Goal: Task Accomplishment & Management: Use online tool/utility

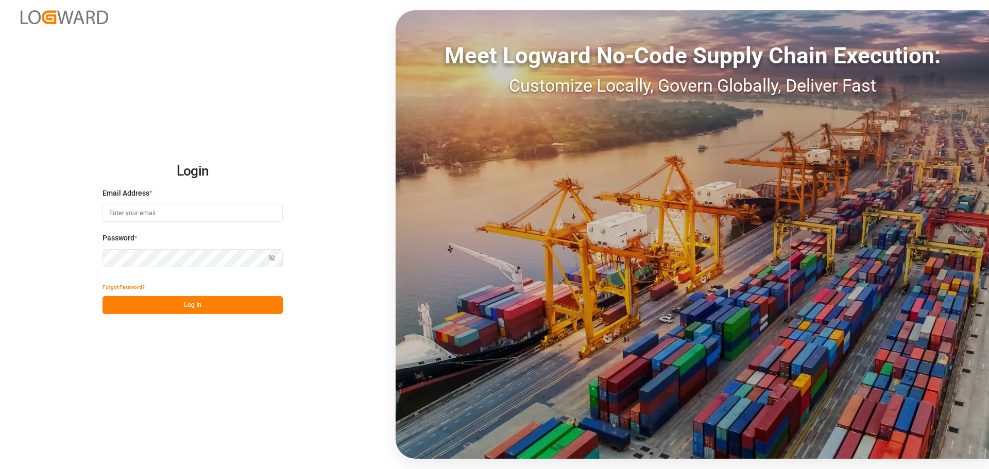
type input "[EMAIL_ADDRESS][DOMAIN_NAME]"
click at [166, 308] on button "Log In" at bounding box center [193, 305] width 180 height 18
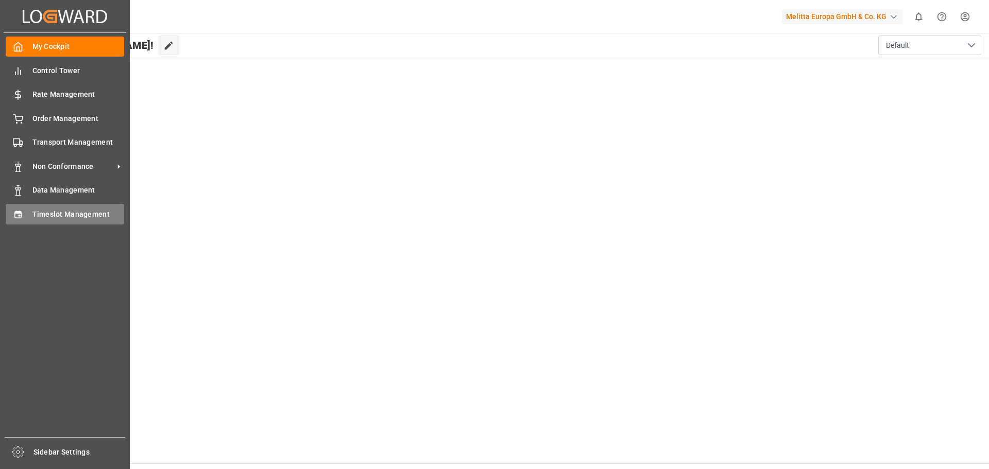
click at [71, 213] on span "Timeslot Management" at bounding box center [78, 214] width 92 height 11
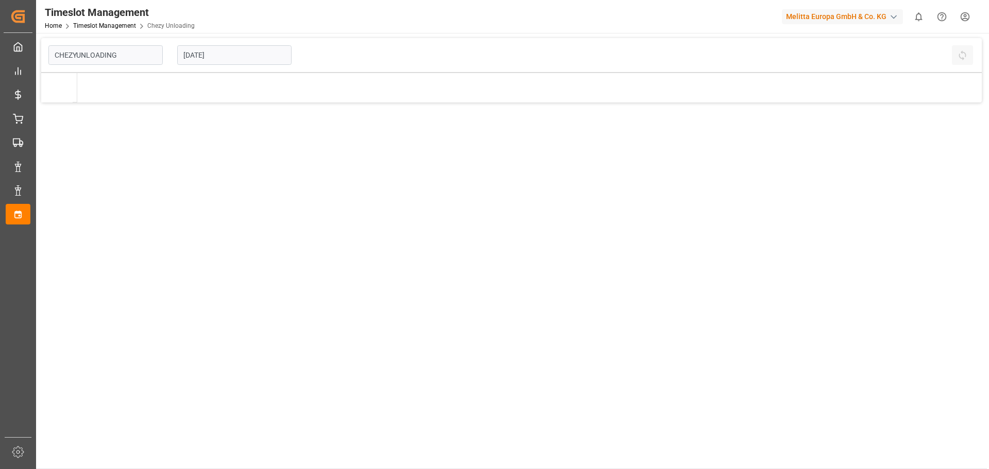
type input "Chezy Unloading"
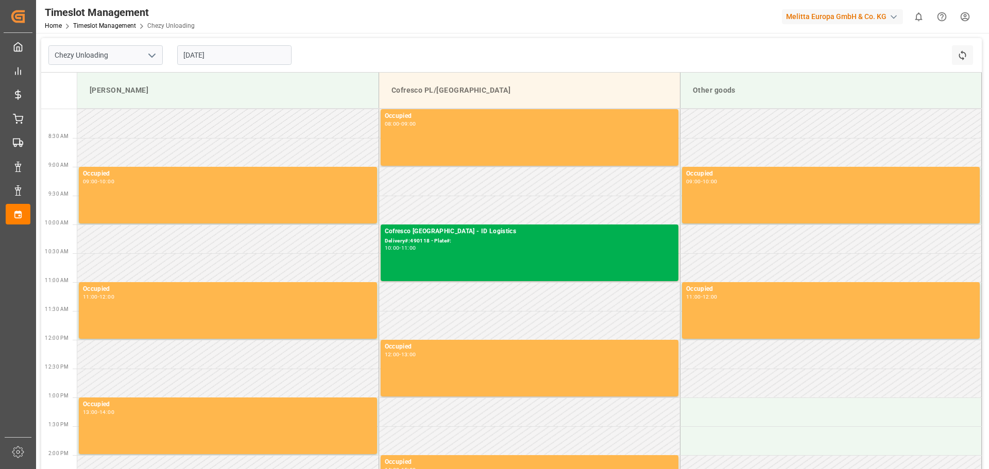
click at [241, 58] on input "[DATE]" at bounding box center [234, 55] width 114 height 20
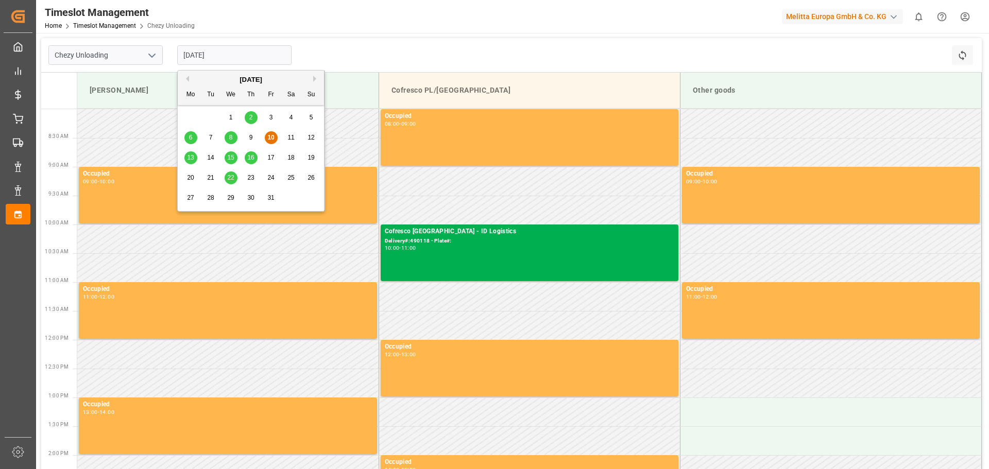
click at [249, 160] on span "16" at bounding box center [250, 157] width 7 height 7
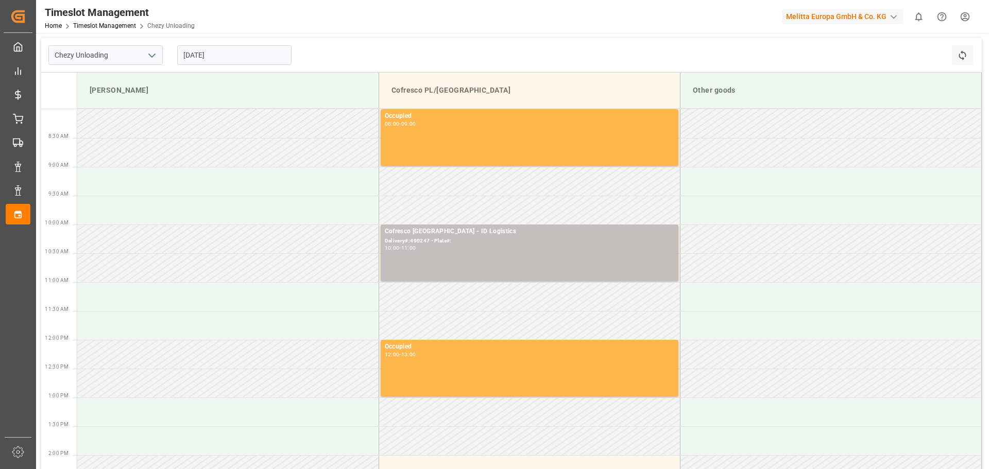
click at [193, 64] on input "[DATE]" at bounding box center [234, 55] width 114 height 20
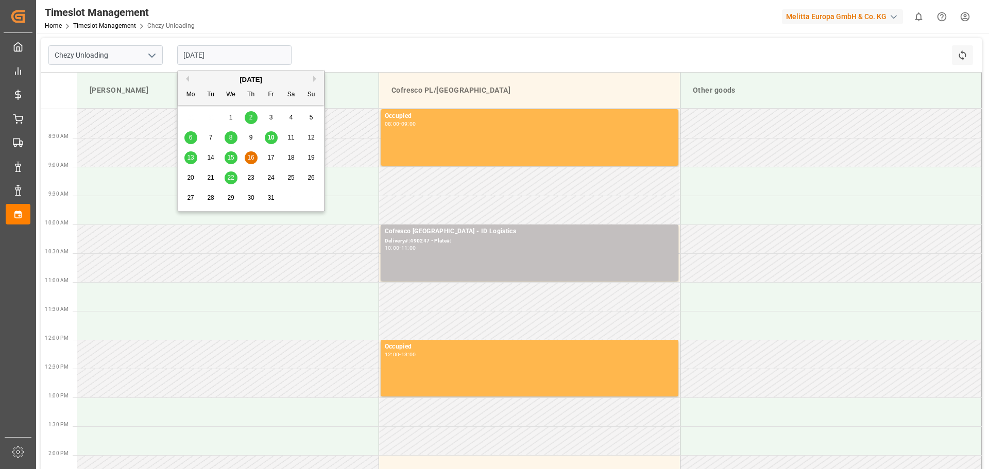
click at [269, 155] on span "17" at bounding box center [270, 157] width 7 height 7
type input "[DATE]"
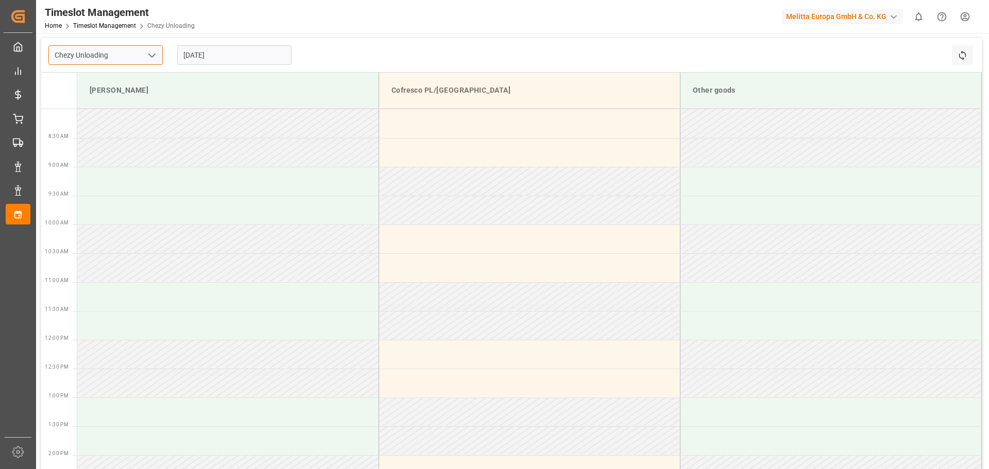
click at [114, 58] on input "Chezy Unloading" at bounding box center [105, 55] width 114 height 20
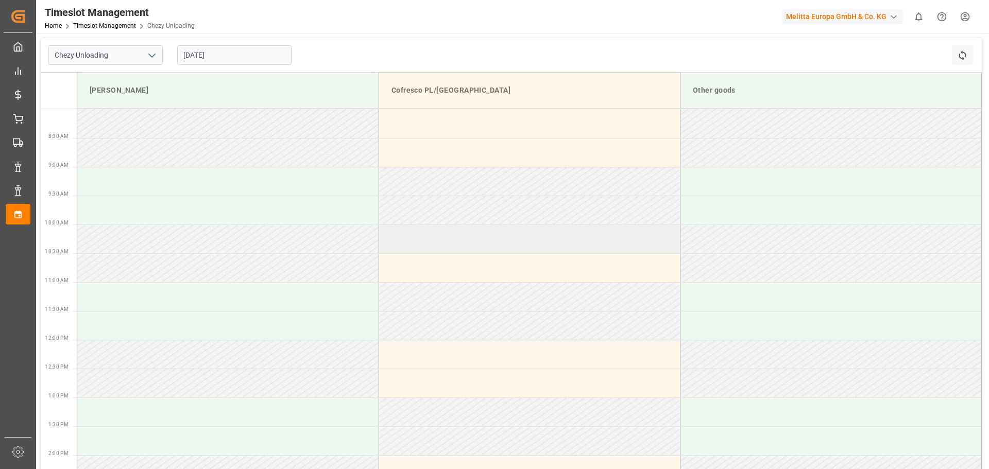
click at [420, 243] on td at bounding box center [529, 239] width 301 height 29
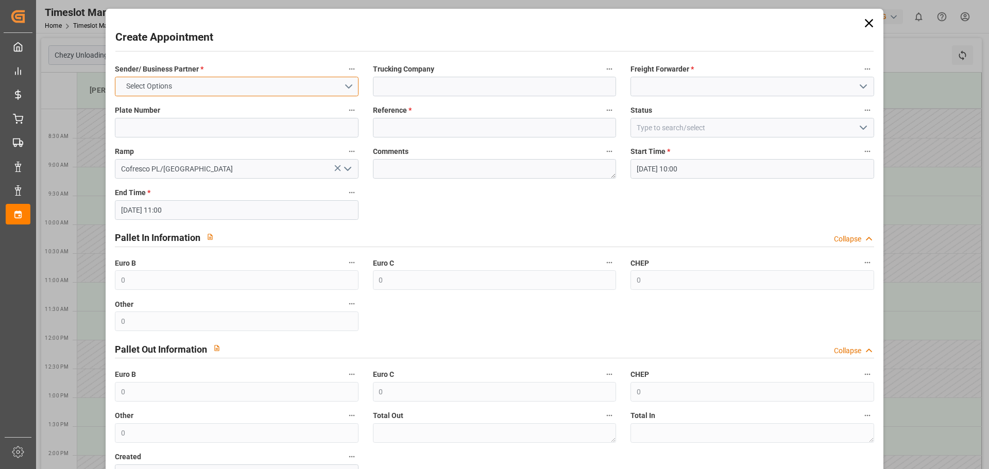
click at [225, 84] on button "Select Options" at bounding box center [236, 87] width 243 height 20
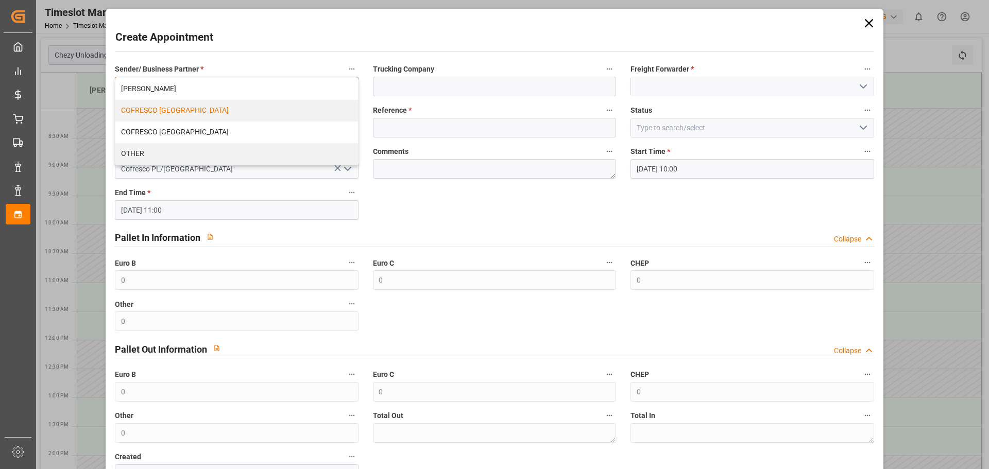
click at [179, 109] on div "COFRESCO [GEOGRAPHIC_DATA]" at bounding box center [236, 111] width 242 height 22
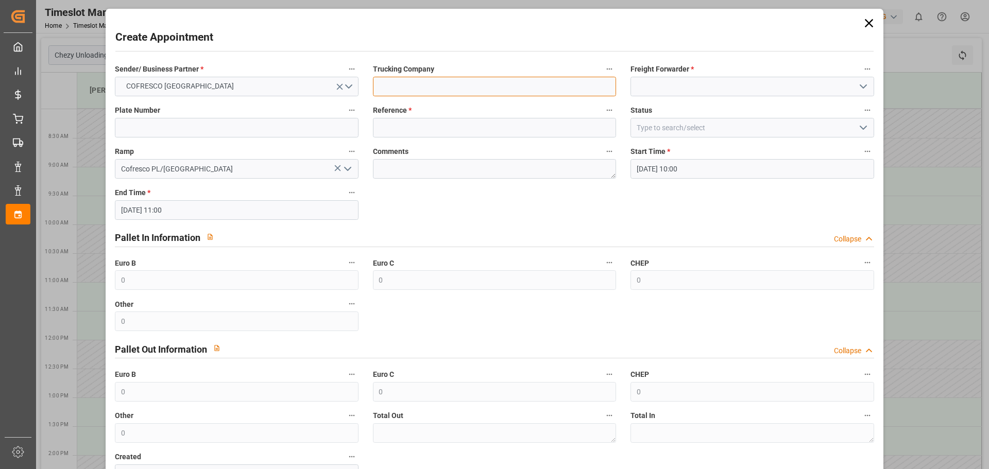
click at [419, 88] on input at bounding box center [494, 87] width 243 height 20
type input "ID Logistics"
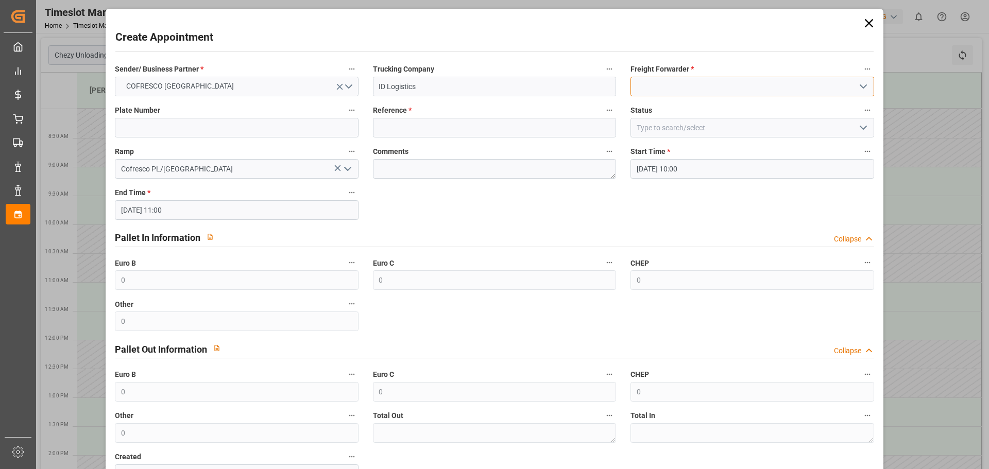
click at [638, 87] on input at bounding box center [752, 87] width 243 height 20
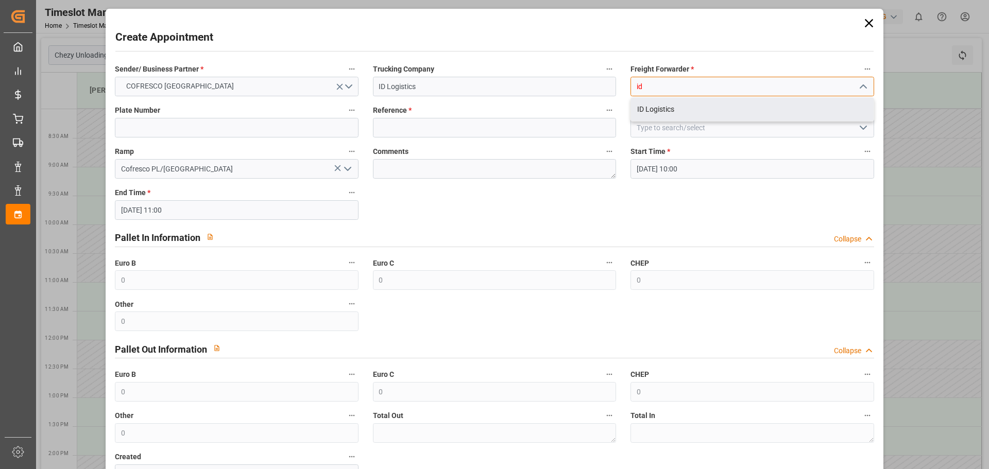
drag, startPoint x: 670, startPoint y: 111, endPoint x: 668, endPoint y: 116, distance: 5.8
click at [671, 109] on div "ID Logistics" at bounding box center [752, 109] width 242 height 23
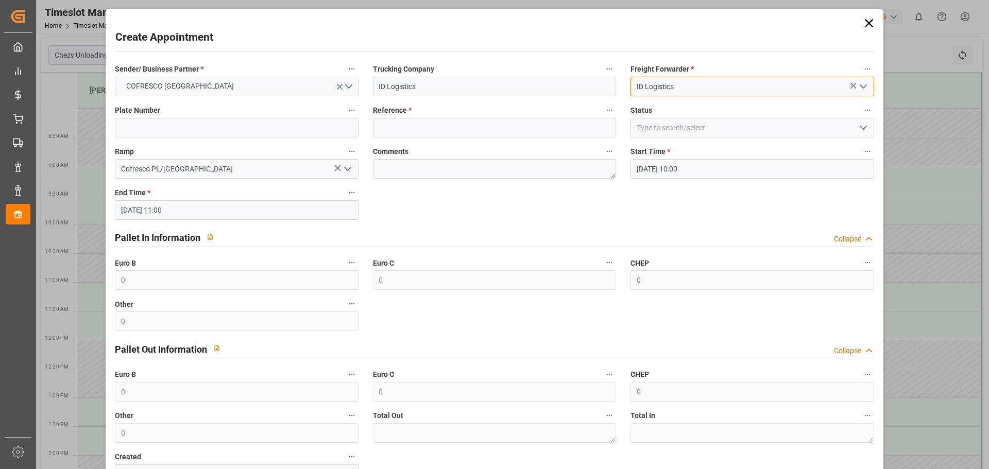
type input "ID Logistics"
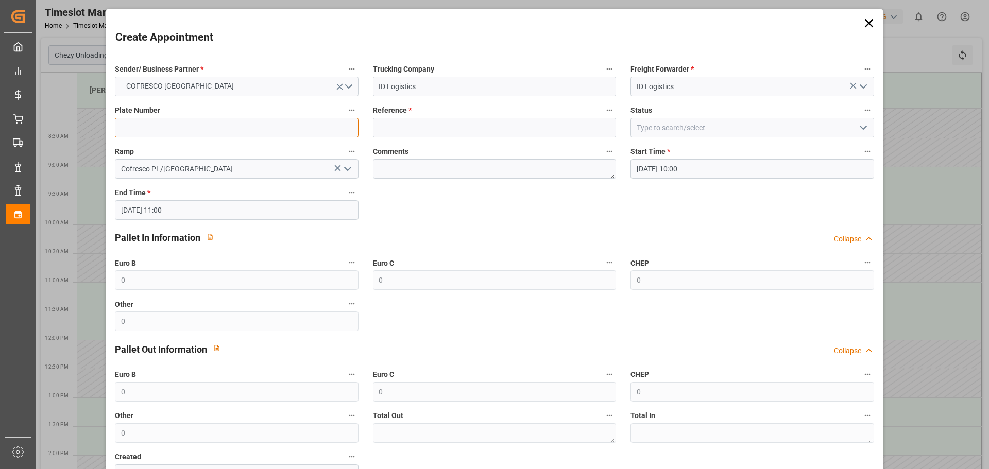
click at [258, 120] on input at bounding box center [236, 128] width 243 height 20
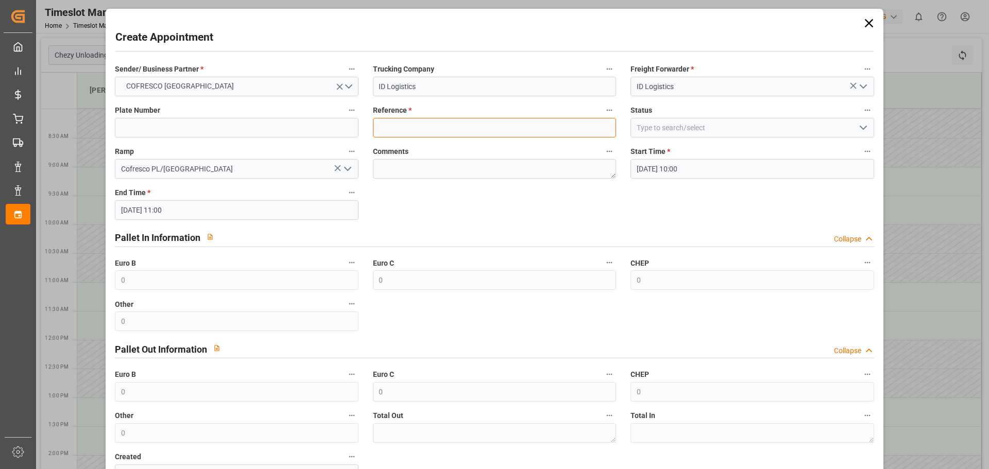
drag, startPoint x: 448, startPoint y: 131, endPoint x: 450, endPoint y: 124, distance: 7.0
click at [450, 125] on input at bounding box center [494, 128] width 243 height 20
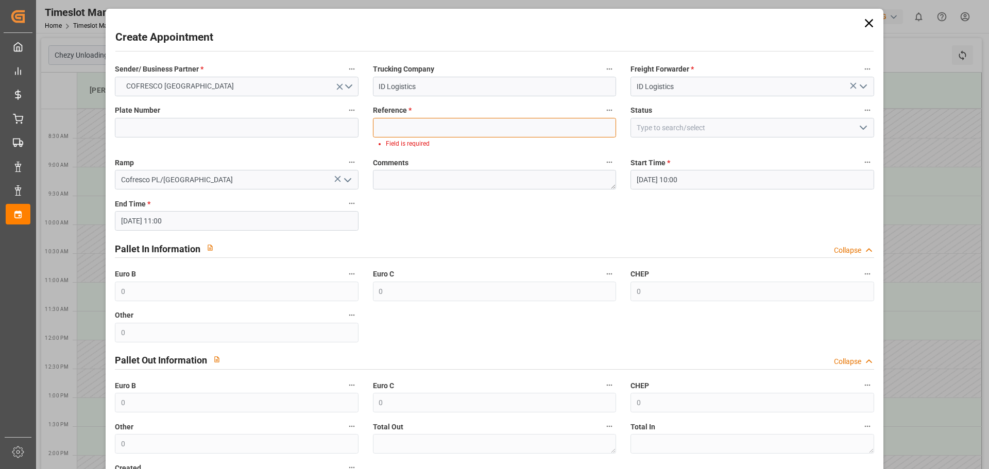
paste input "490247"
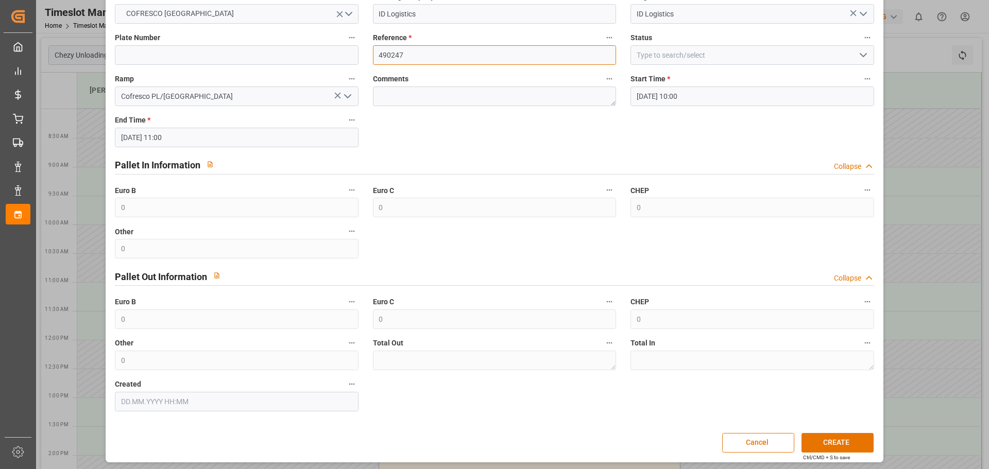
scroll to position [75, 0]
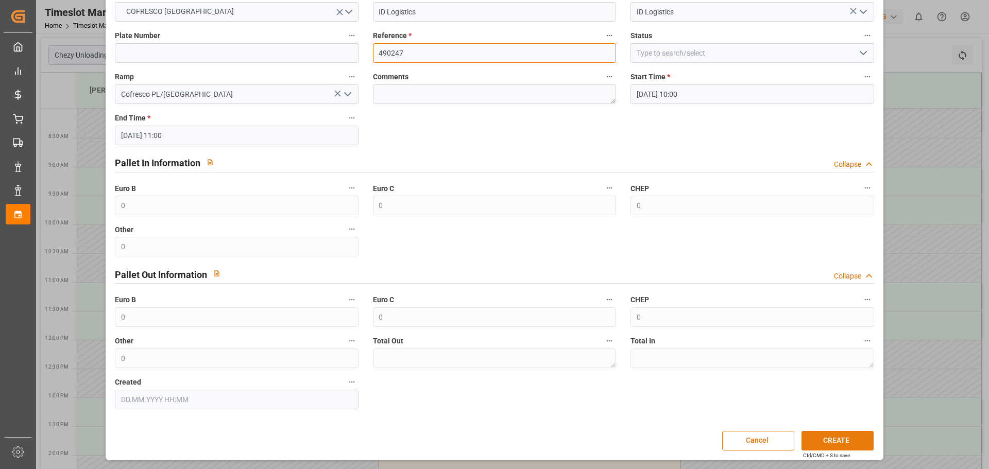
type input "490247"
click at [847, 435] on button "CREATE" at bounding box center [838, 441] width 72 height 20
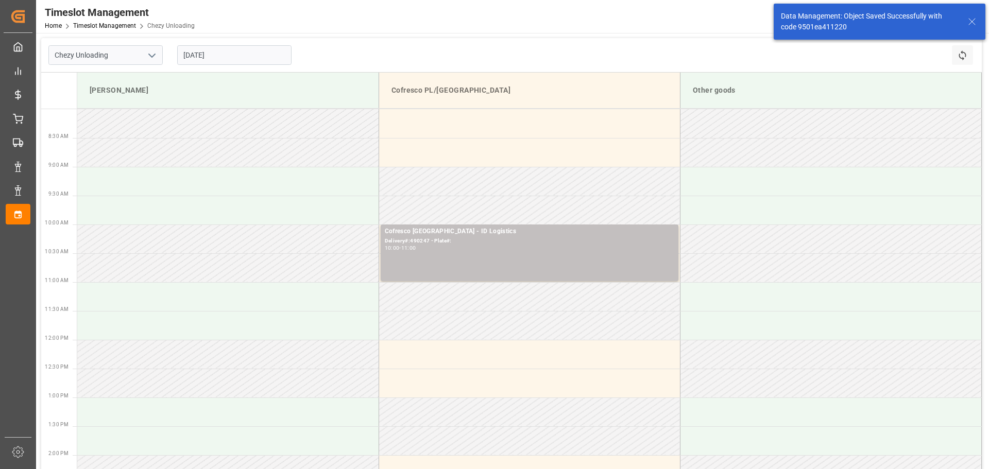
click at [207, 53] on input "[DATE]" at bounding box center [234, 55] width 114 height 20
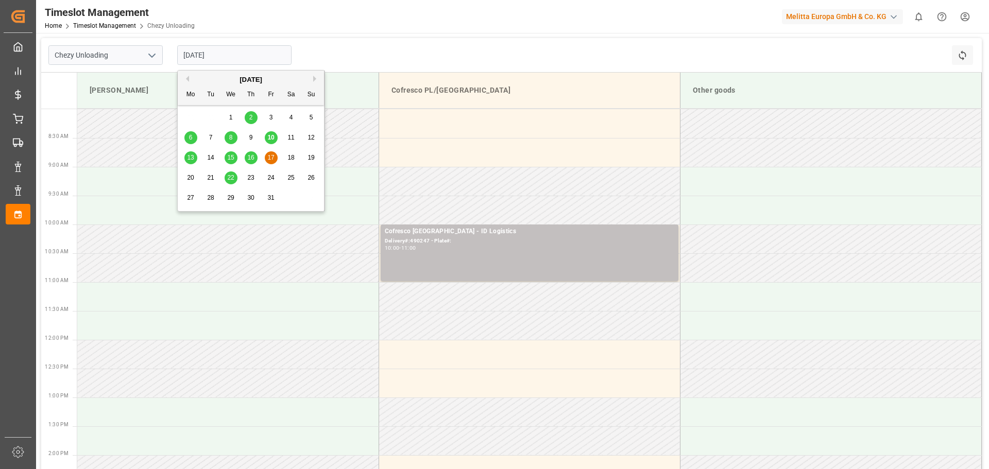
click at [250, 158] on span "16" at bounding box center [250, 157] width 7 height 7
type input "[DATE]"
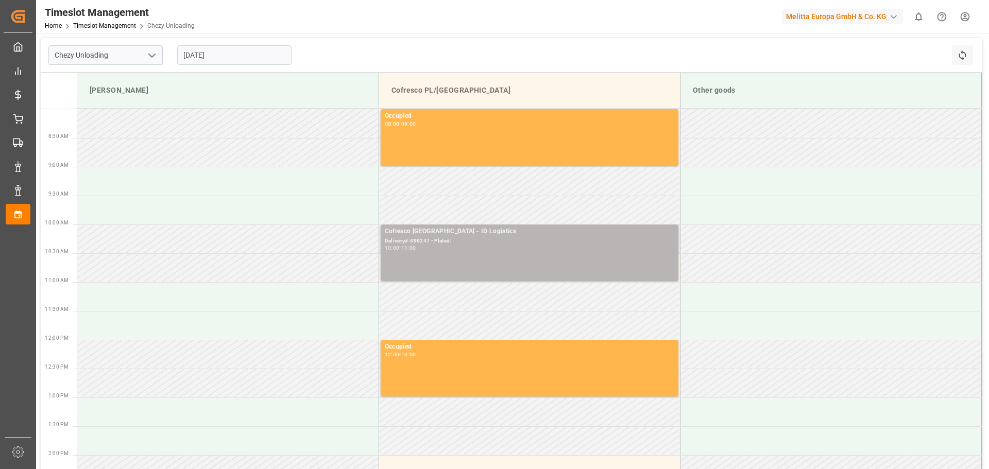
click at [453, 244] on div "Delivery#:490247 - Plate#:" at bounding box center [530, 241] width 290 height 9
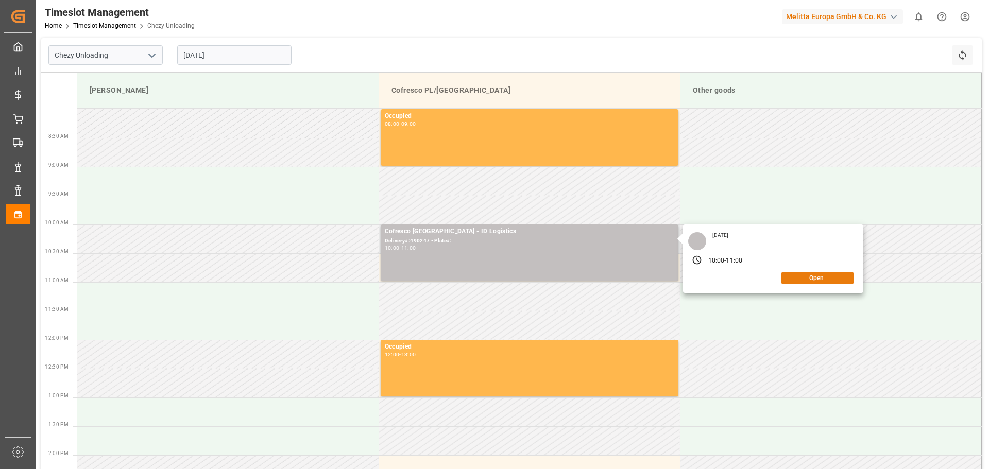
click at [808, 279] on button "Open" at bounding box center [818, 278] width 72 height 12
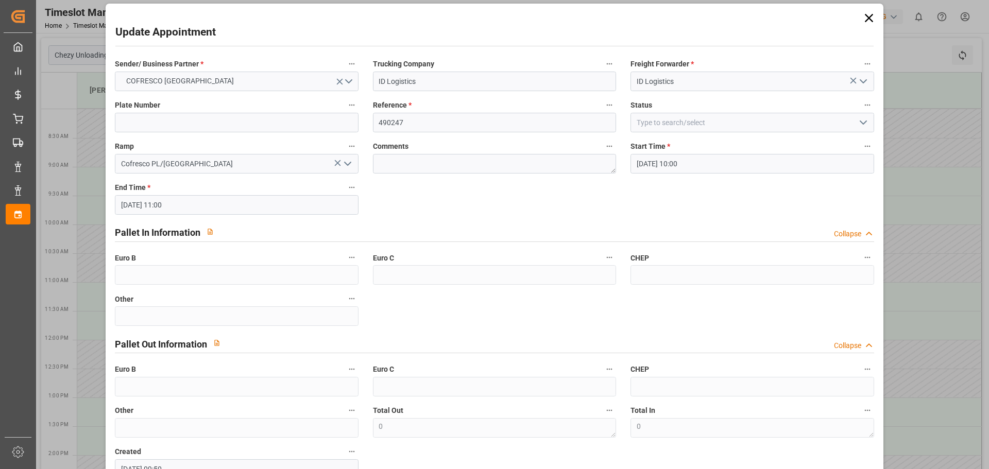
scroll to position [0, 0]
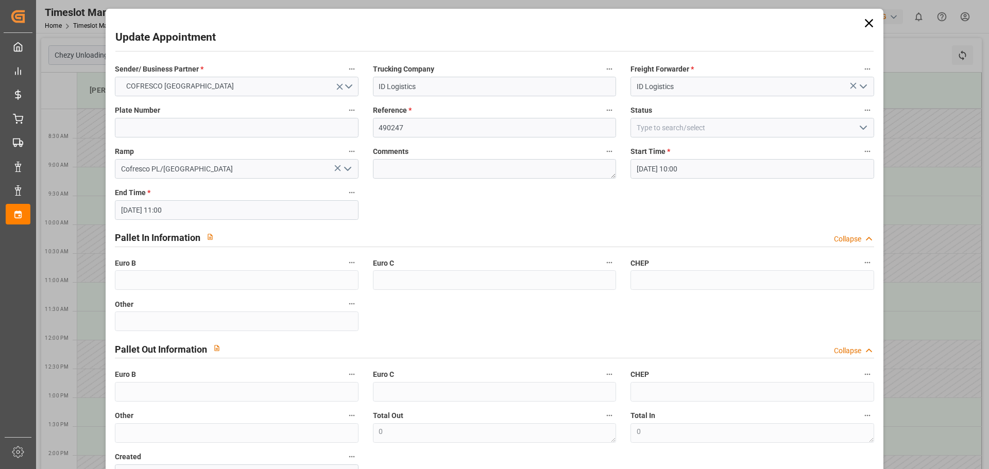
click at [864, 130] on icon "open menu" at bounding box center [863, 128] width 12 height 12
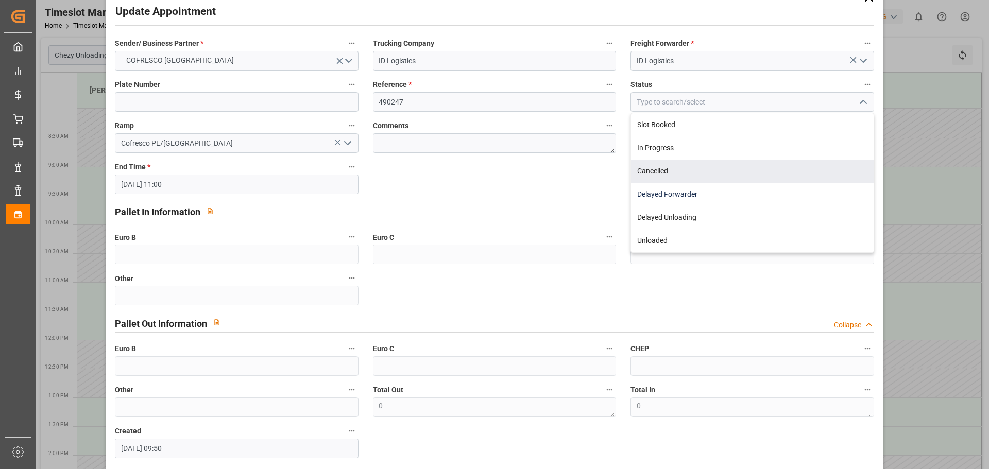
scroll to position [23, 0]
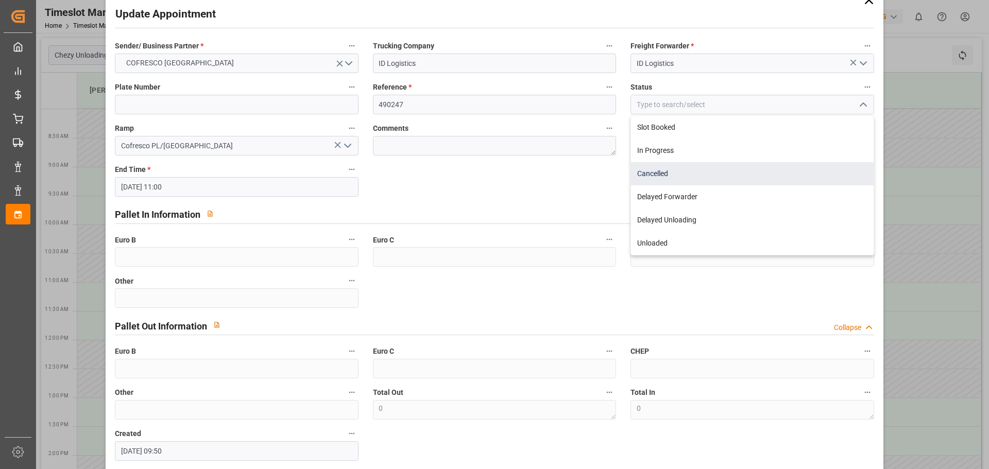
click at [661, 174] on div "Cancelled" at bounding box center [752, 173] width 242 height 23
type input "Cancelled"
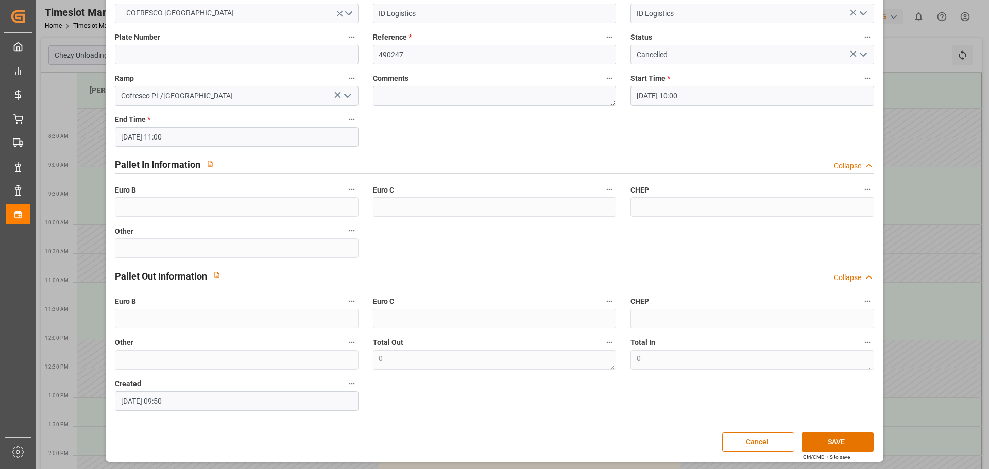
scroll to position [75, 0]
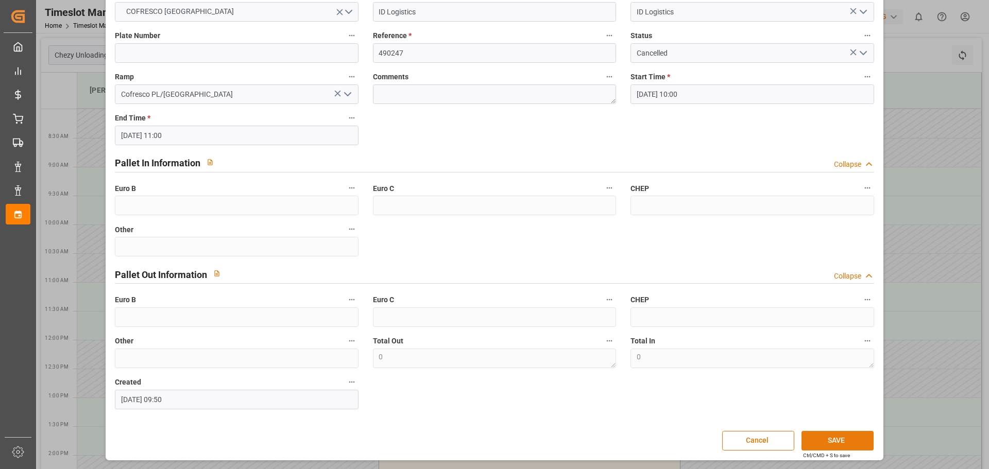
click at [835, 441] on button "SAVE" at bounding box center [838, 441] width 72 height 20
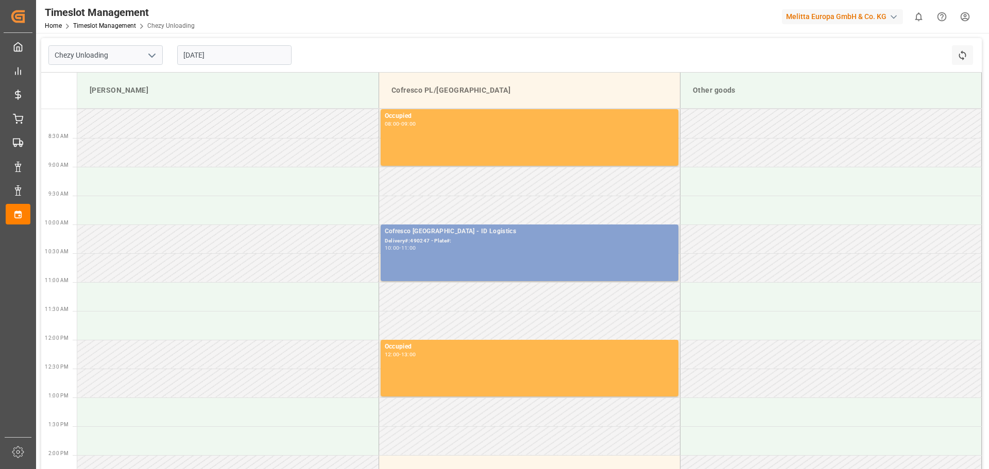
click at [564, 253] on div "Cofresco [GEOGRAPHIC_DATA] - ID Logistics Delivery#:490247 - Plate#: 10:00 - 11…" at bounding box center [530, 253] width 290 height 53
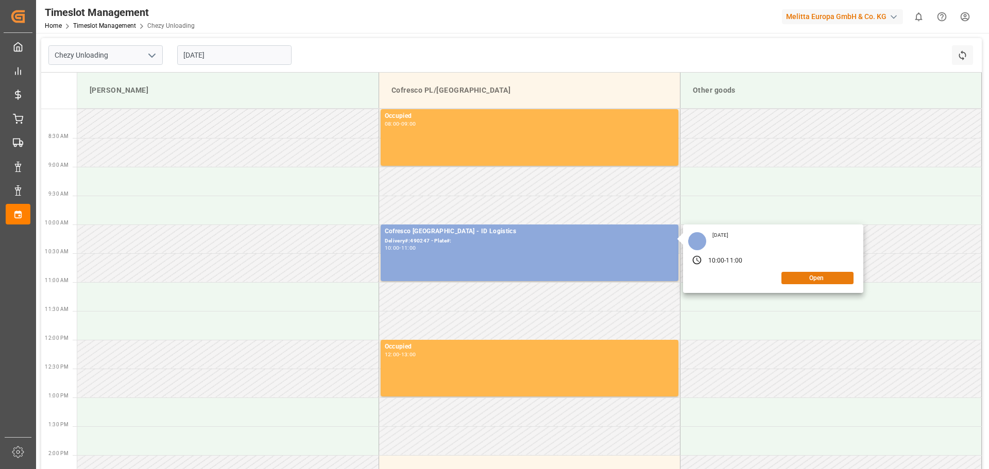
click at [816, 278] on button "Open" at bounding box center [818, 278] width 72 height 12
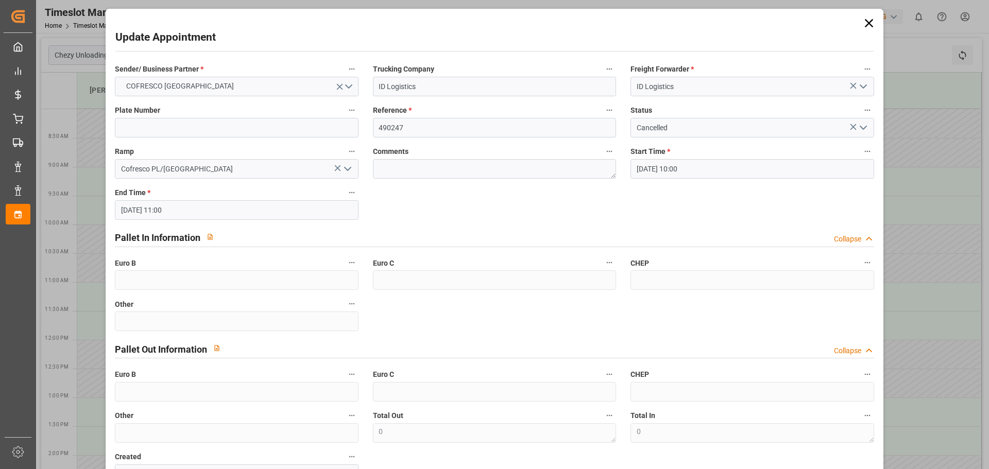
click at [865, 21] on icon at bounding box center [869, 23] width 14 height 14
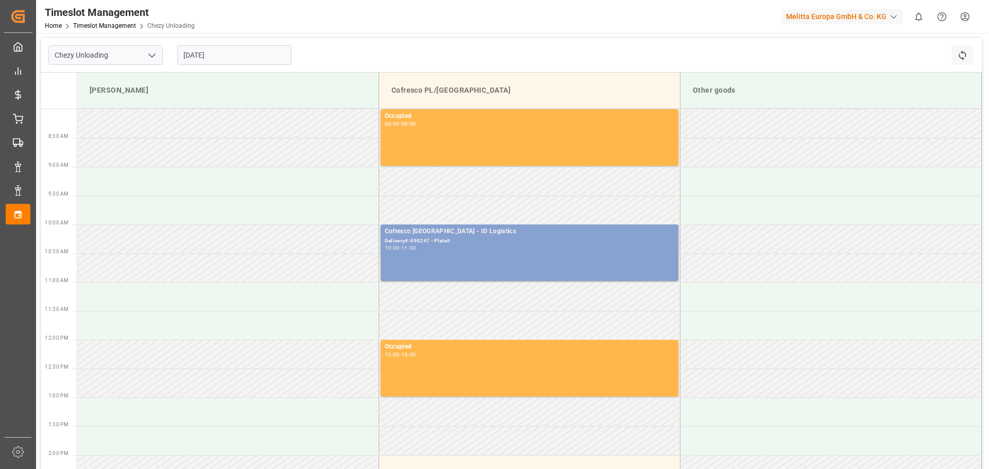
drag, startPoint x: 470, startPoint y: 247, endPoint x: 521, endPoint y: 256, distance: 52.3
click at [521, 256] on div "Cofresco [GEOGRAPHIC_DATA] - ID Logistics Delivery#:490247 - Plate#: 10:00 - 11…" at bounding box center [530, 253] width 290 height 53
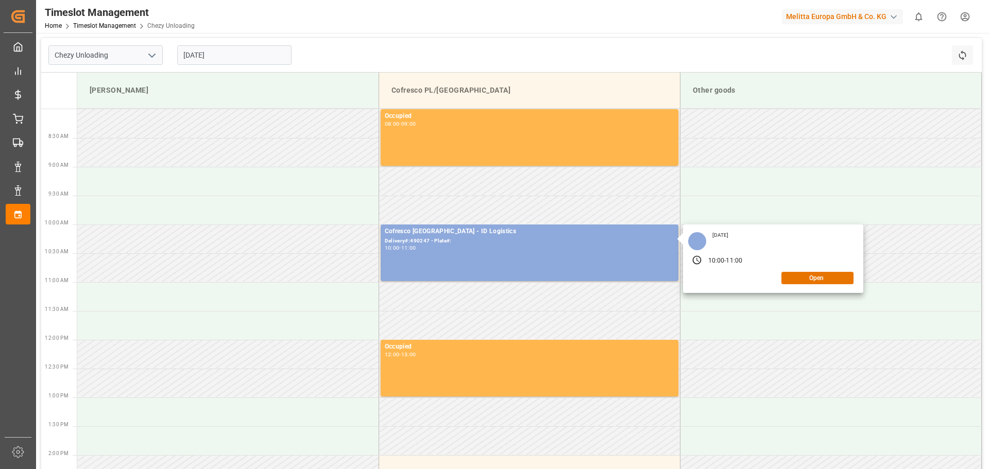
drag, startPoint x: 201, startPoint y: 54, endPoint x: 215, endPoint y: 54, distance: 13.4
click at [205, 54] on input "[DATE]" at bounding box center [234, 55] width 114 height 20
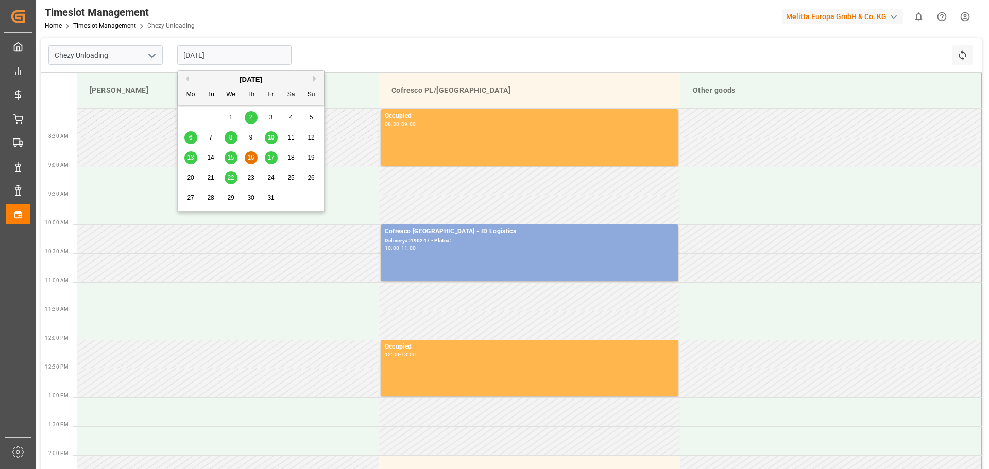
click at [270, 158] on span "17" at bounding box center [270, 157] width 7 height 7
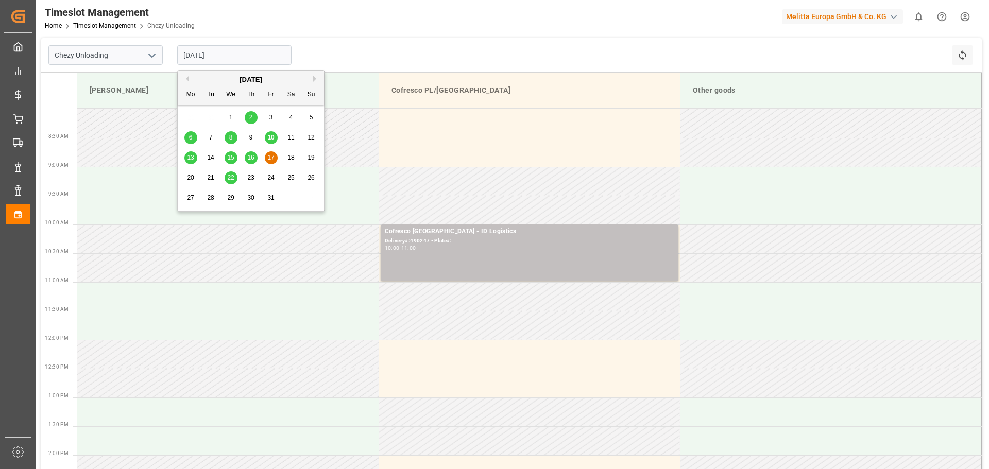
click at [209, 59] on input "[DATE]" at bounding box center [234, 55] width 114 height 20
click at [249, 157] on span "16" at bounding box center [250, 157] width 7 height 7
type input "[DATE]"
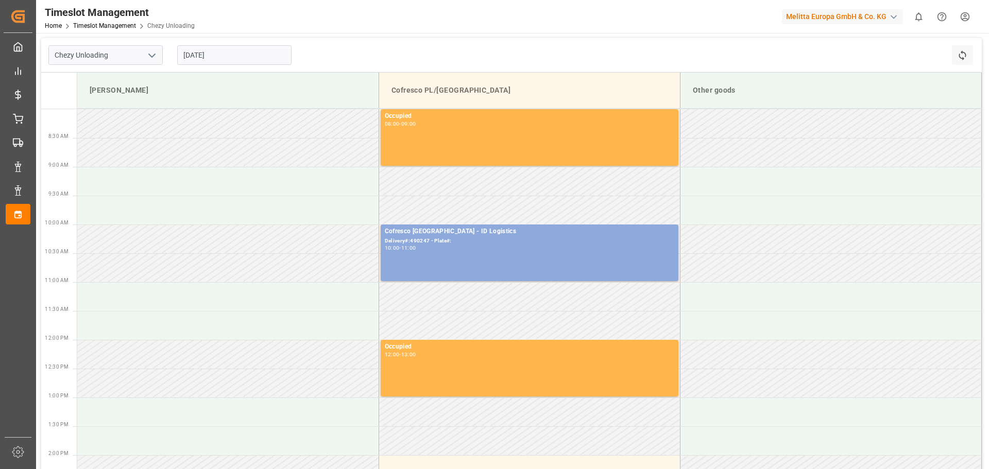
click at [247, 58] on input "[DATE]" at bounding box center [234, 55] width 114 height 20
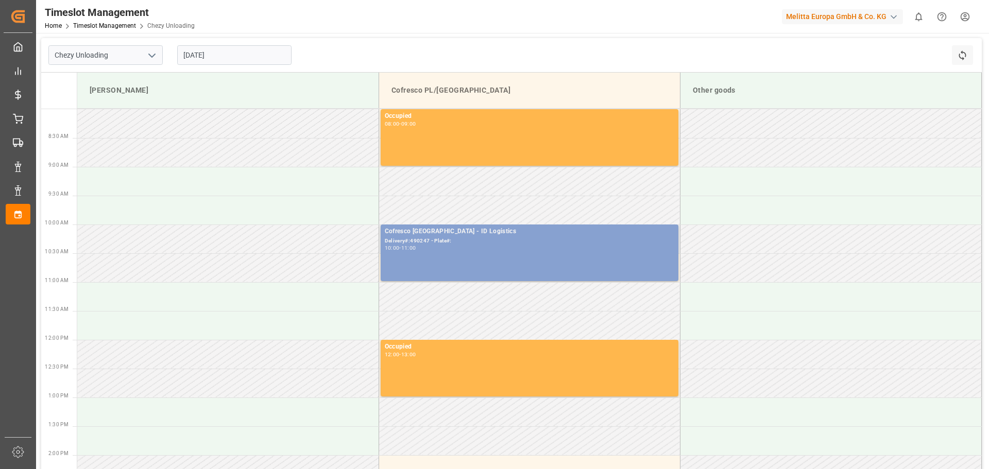
click at [482, 257] on div "Cofresco [GEOGRAPHIC_DATA] - ID Logistics Delivery#:490247 - Plate#: 10:00 - 11…" at bounding box center [530, 253] width 290 height 53
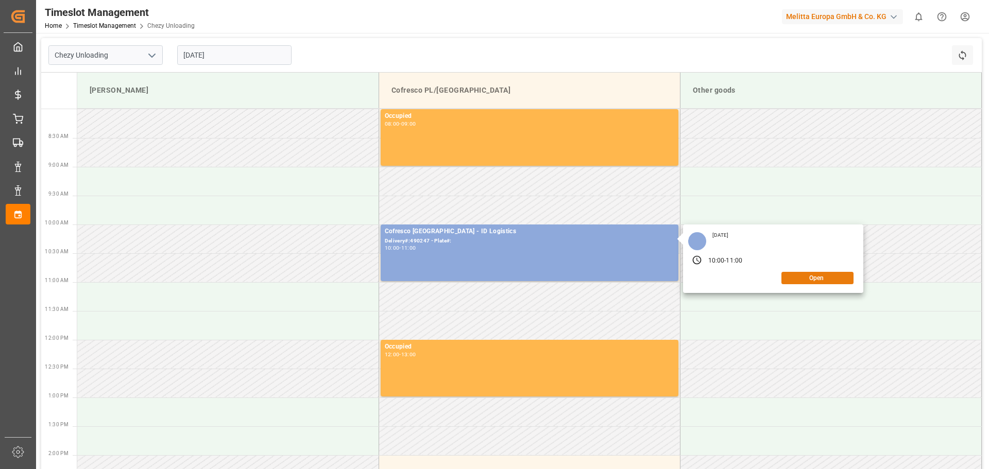
click at [805, 276] on button "Open" at bounding box center [818, 278] width 72 height 12
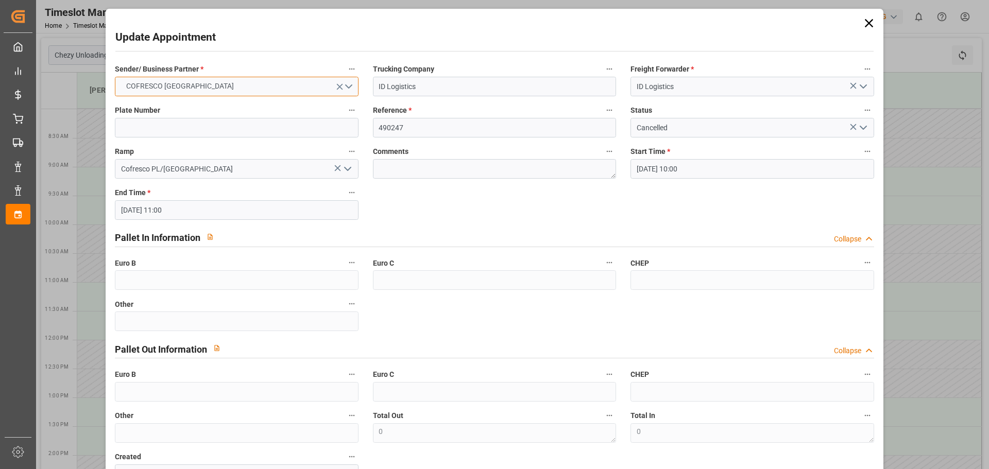
click at [305, 92] on button "COFRESCO [GEOGRAPHIC_DATA]" at bounding box center [236, 87] width 243 height 20
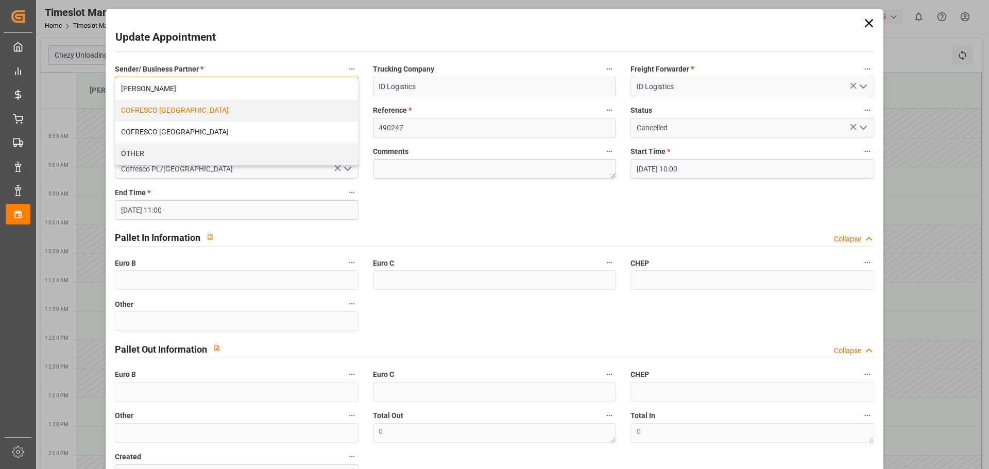
click at [305, 91] on div "[PERSON_NAME]" at bounding box center [236, 89] width 242 height 22
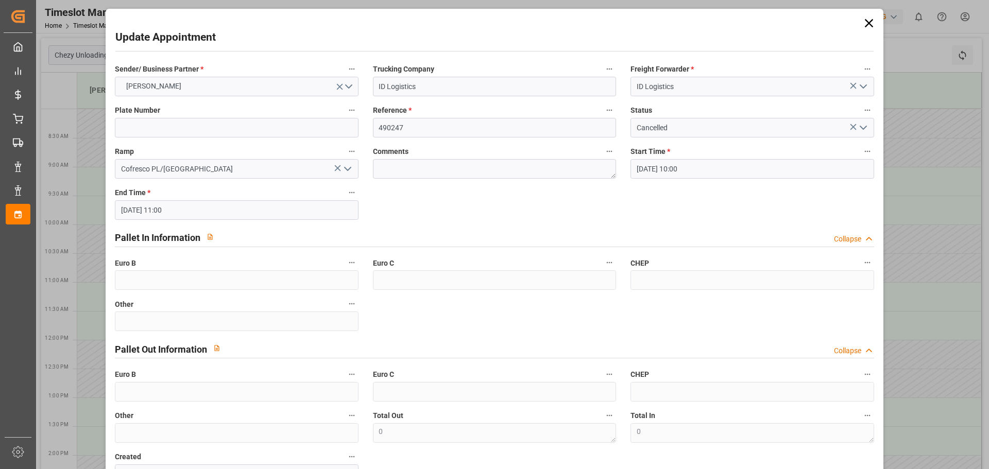
click at [857, 84] on icon "open menu" at bounding box center [863, 86] width 12 height 12
click at [857, 84] on icon "close menu" at bounding box center [863, 86] width 12 height 12
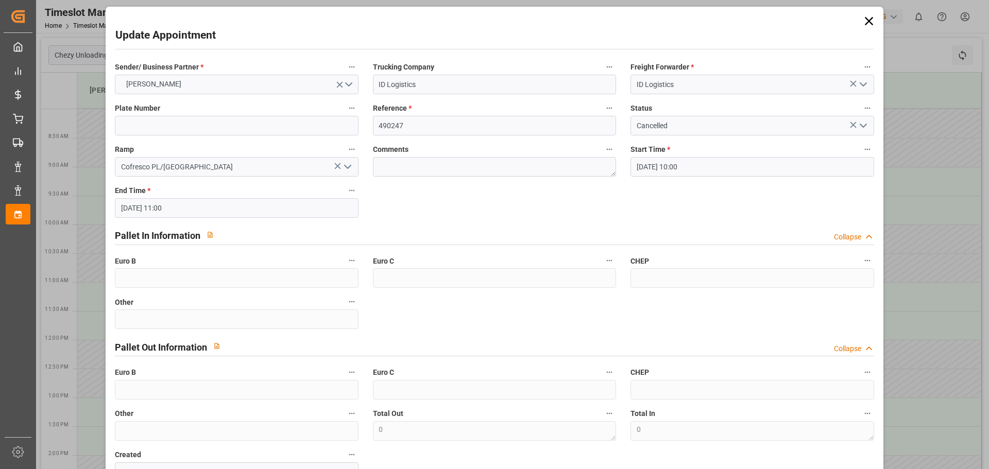
scroll to position [0, 0]
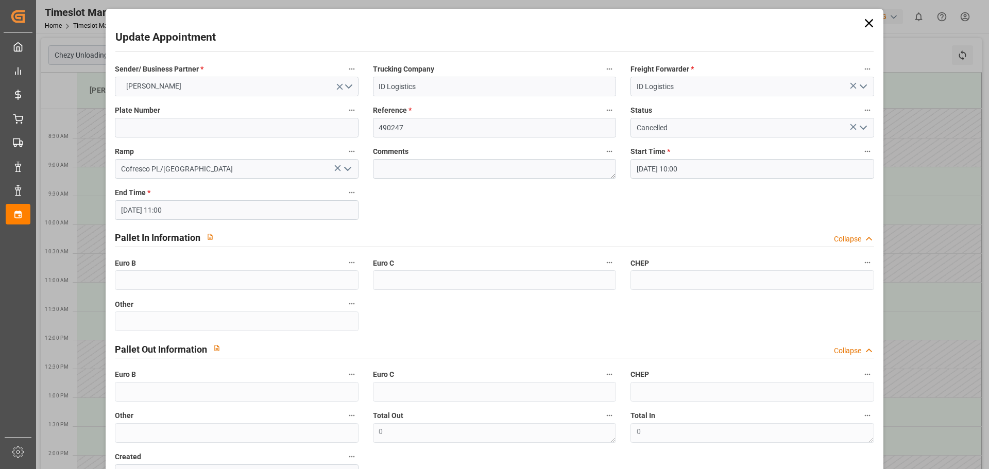
click at [867, 240] on polyline at bounding box center [869, 238] width 5 height 3
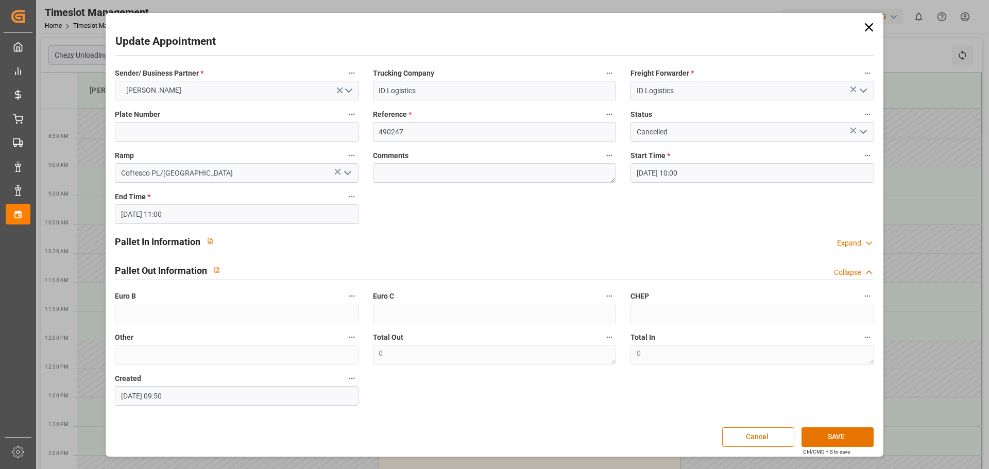
click at [867, 274] on polyline at bounding box center [869, 272] width 5 height 3
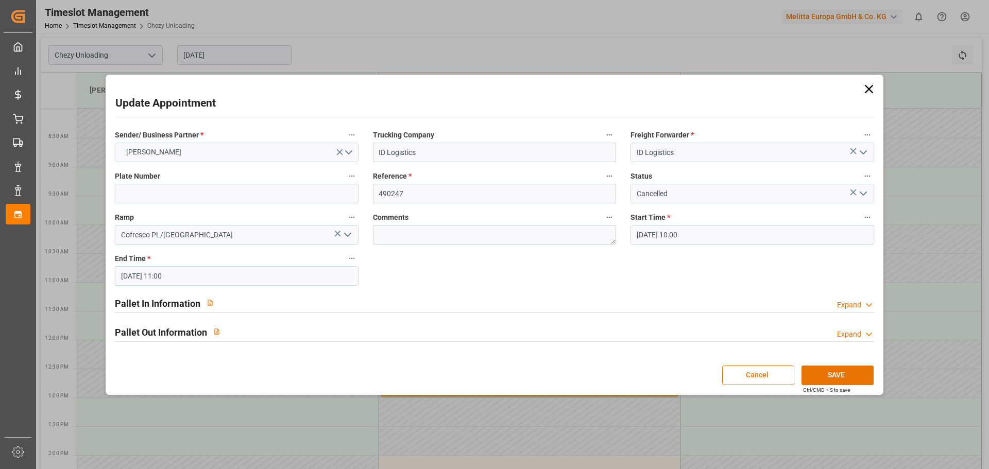
click at [871, 173] on icon "button" at bounding box center [867, 176] width 8 height 8
click at [843, 178] on div at bounding box center [494, 234] width 989 height 469
click at [425, 232] on textarea at bounding box center [494, 235] width 243 height 20
type textarea "booked for 17.10"
click at [830, 371] on button "SAVE" at bounding box center [838, 376] width 72 height 20
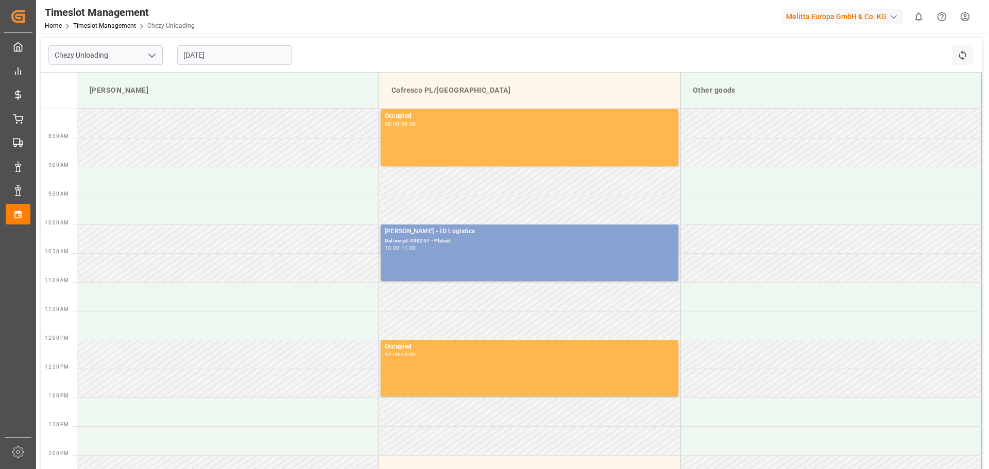
click at [455, 230] on div "[PERSON_NAME] - ID Logistics" at bounding box center [530, 232] width 290 height 10
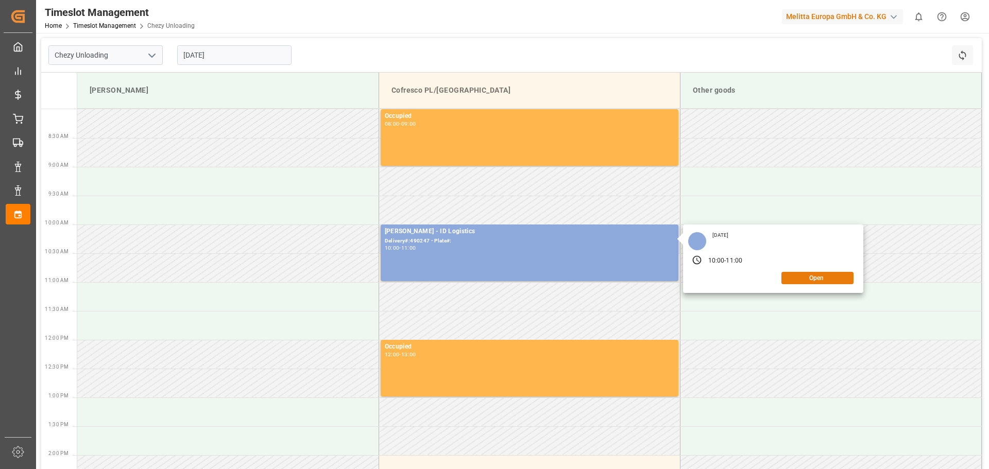
click at [814, 283] on button "Open" at bounding box center [818, 278] width 72 height 12
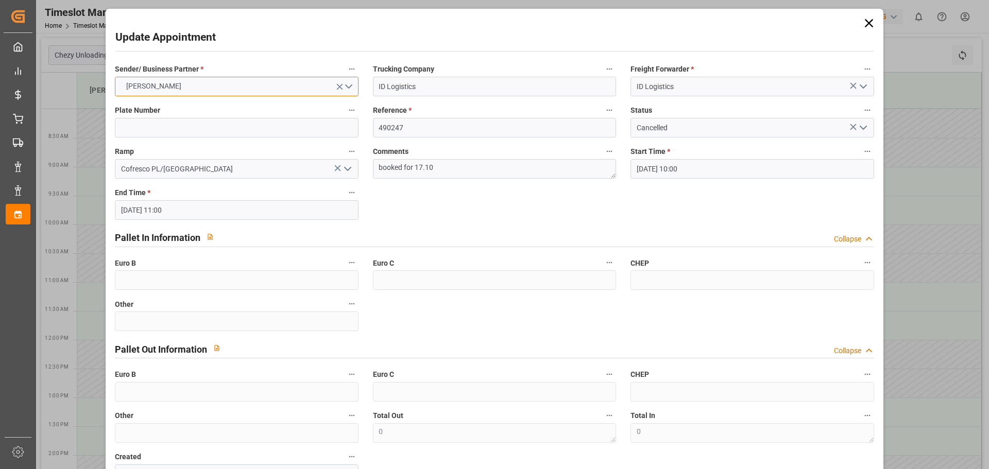
click at [216, 82] on button "[PERSON_NAME]" at bounding box center [236, 87] width 243 height 20
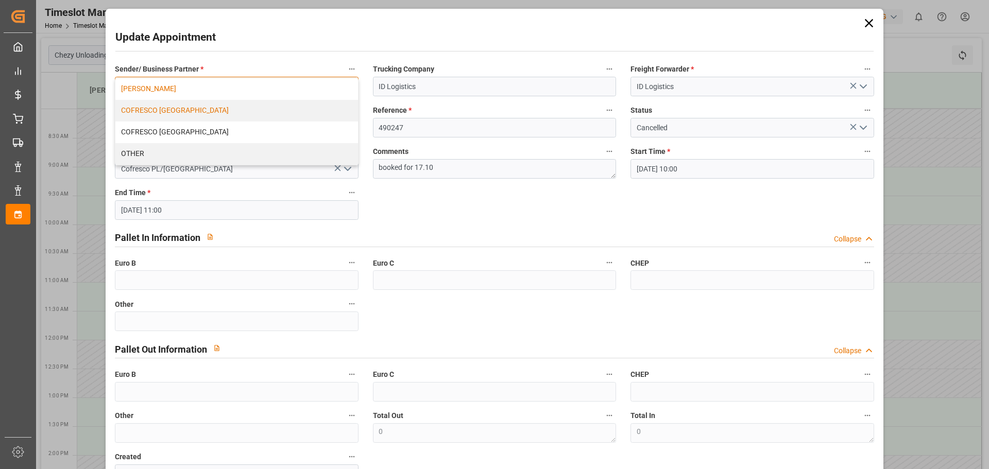
click at [180, 111] on div "COFRESCO [GEOGRAPHIC_DATA]" at bounding box center [236, 111] width 242 height 22
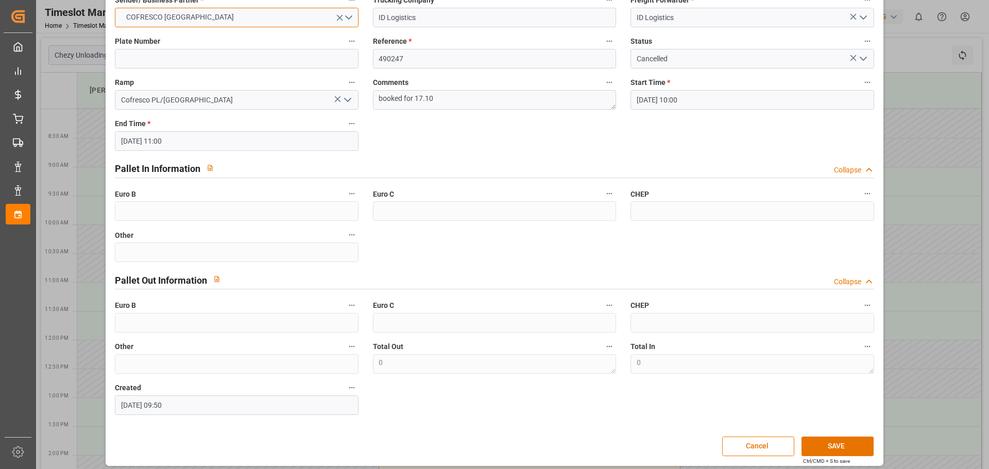
scroll to position [75, 0]
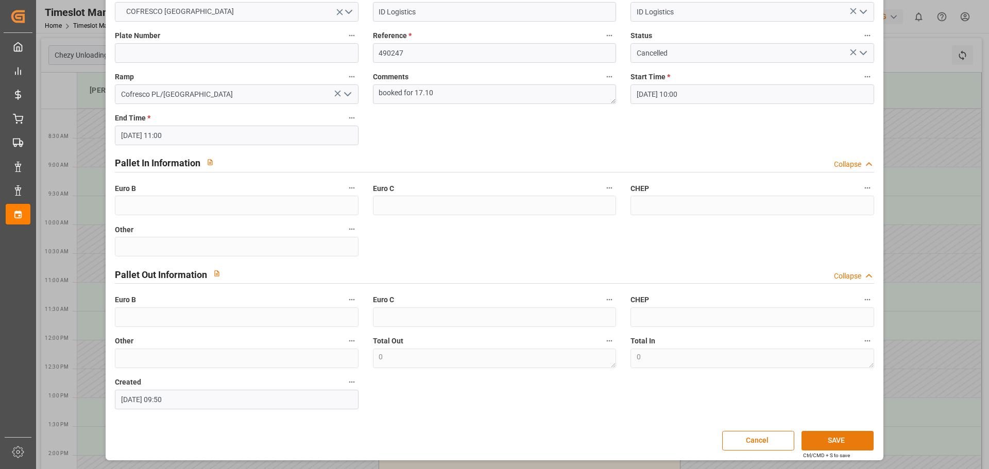
click at [832, 438] on button "SAVE" at bounding box center [838, 441] width 72 height 20
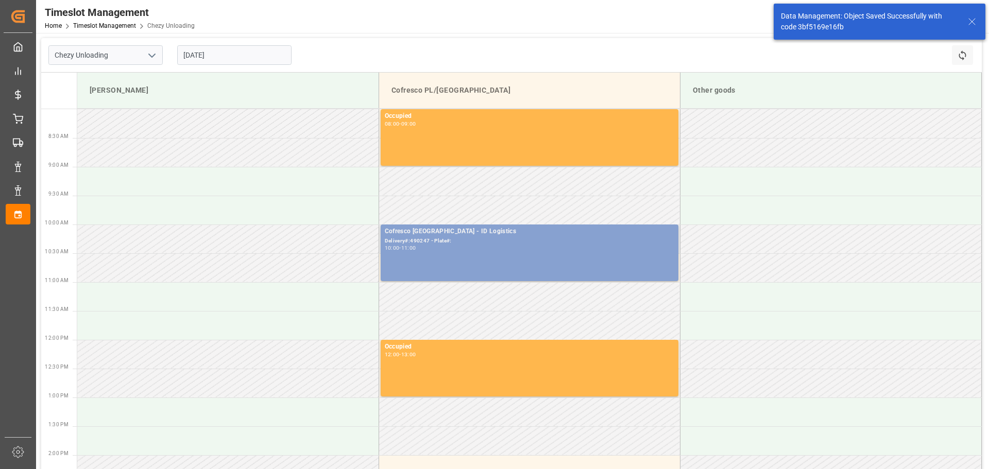
click at [498, 241] on div "Delivery#:490247 - Plate#:" at bounding box center [530, 241] width 290 height 9
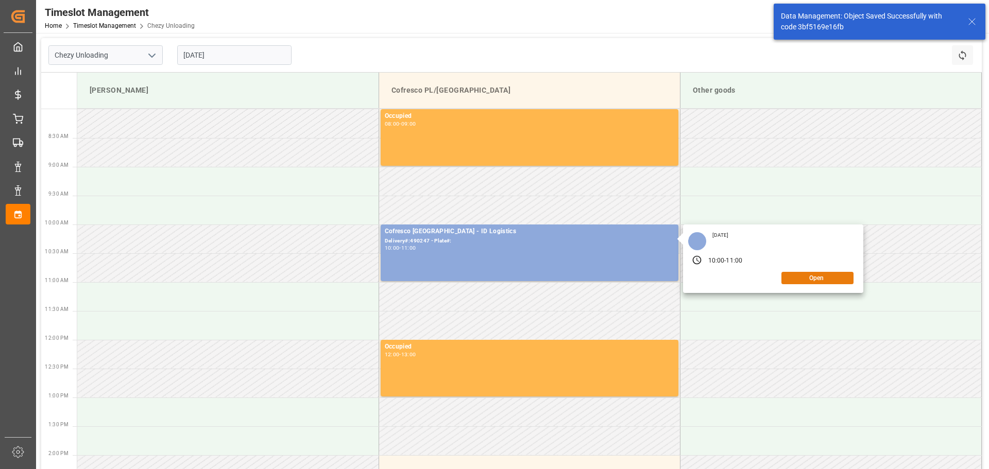
click at [819, 282] on button "Open" at bounding box center [818, 278] width 72 height 12
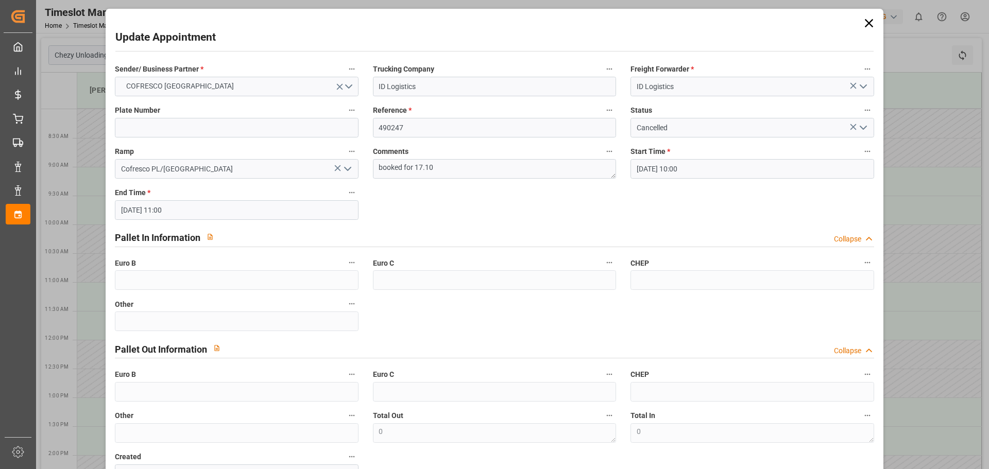
click at [345, 167] on polyline "open menu" at bounding box center [348, 168] width 6 height 3
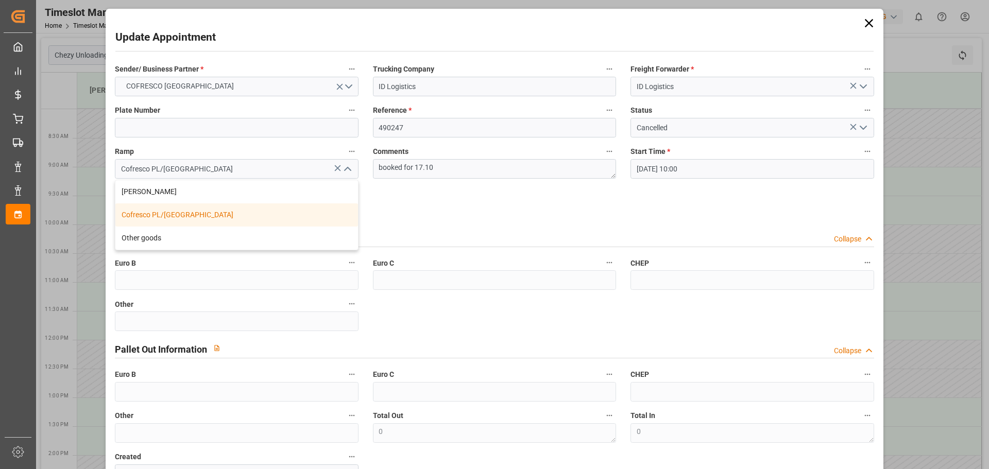
click at [344, 168] on icon "close menu" at bounding box center [348, 169] width 12 height 12
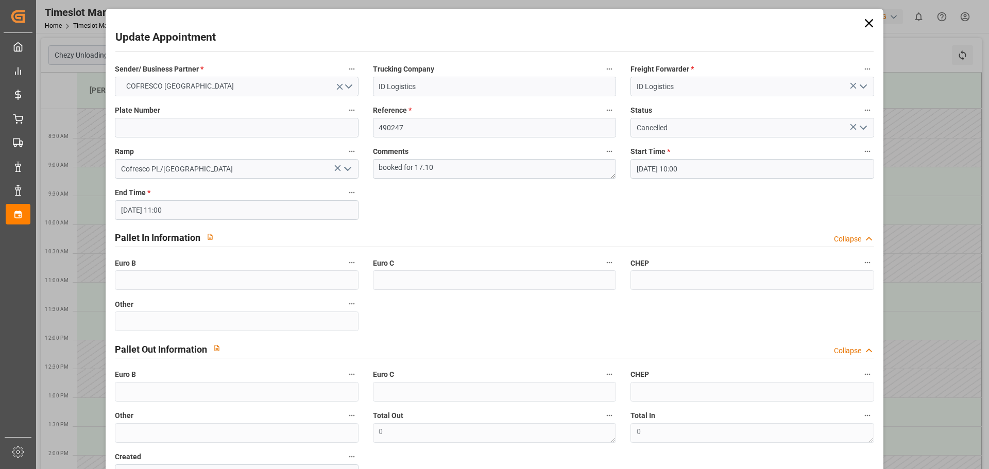
click at [865, 24] on icon at bounding box center [869, 23] width 14 height 14
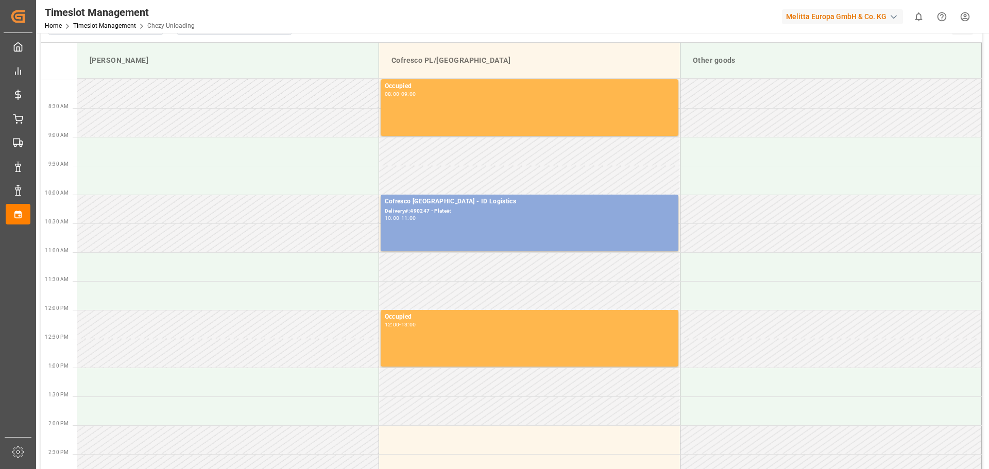
scroll to position [0, 0]
